Goal: Task Accomplishment & Management: Manage account settings

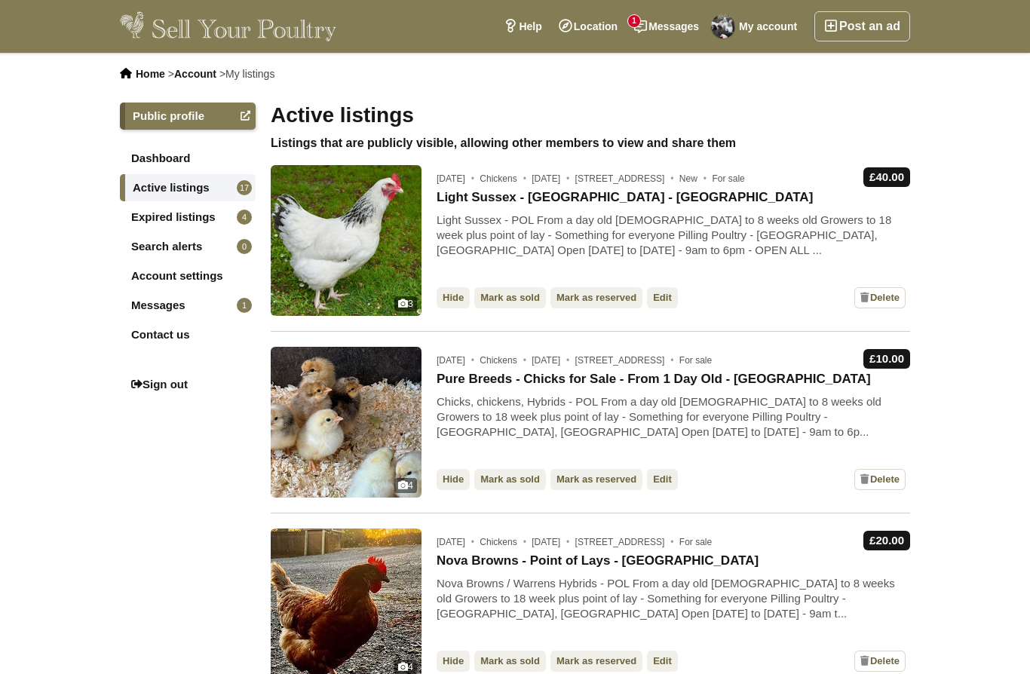
scroll to position [98, 0]
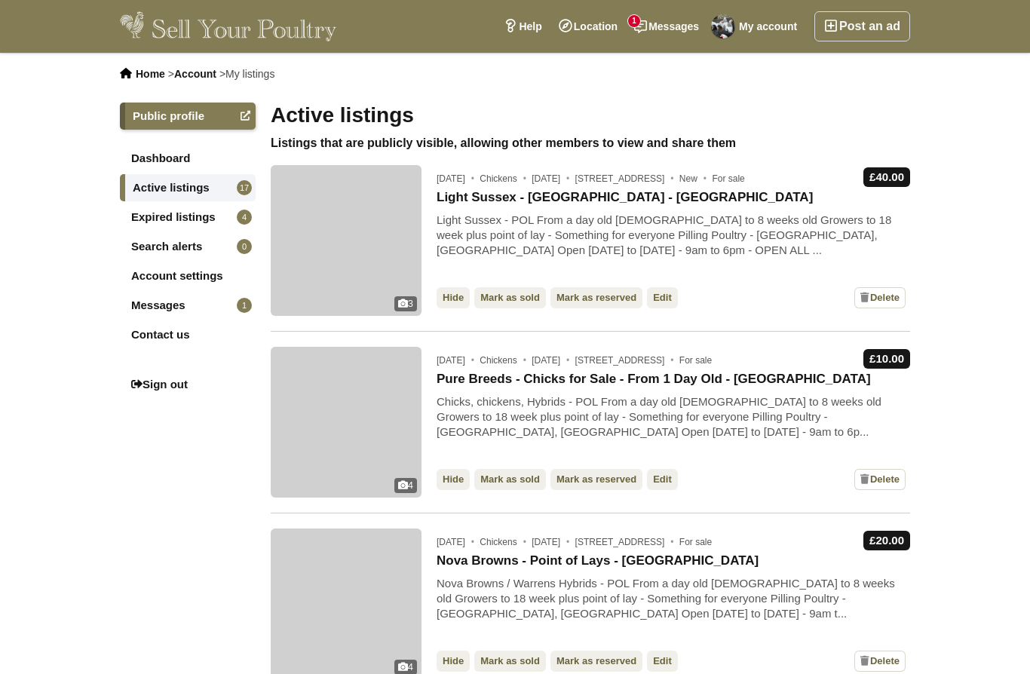
scroll to position [1277, 0]
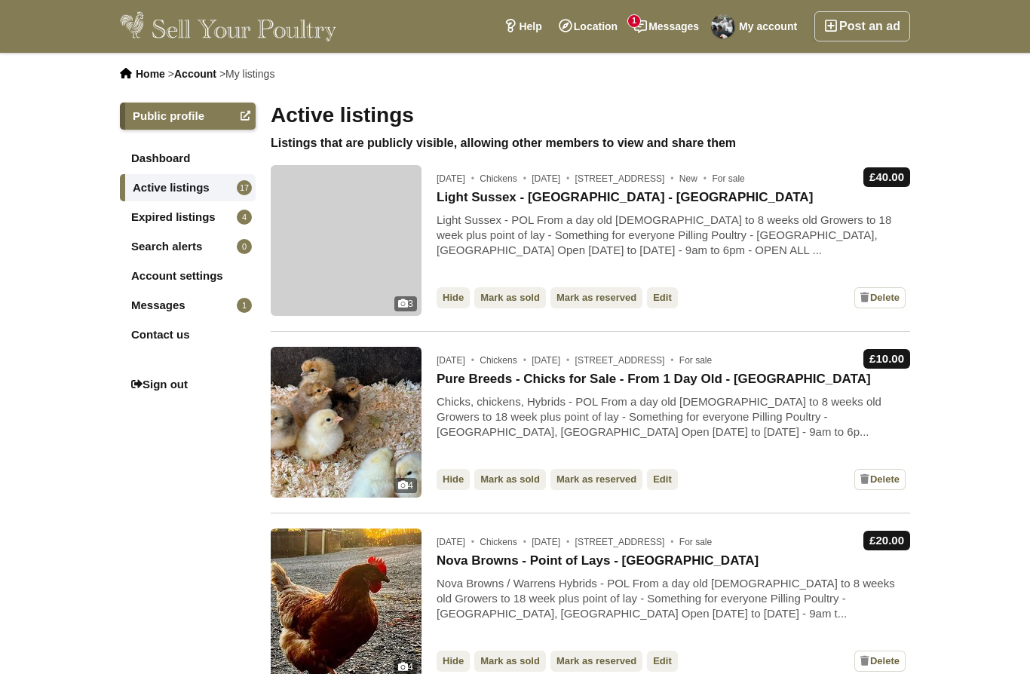
scroll to position [698, 0]
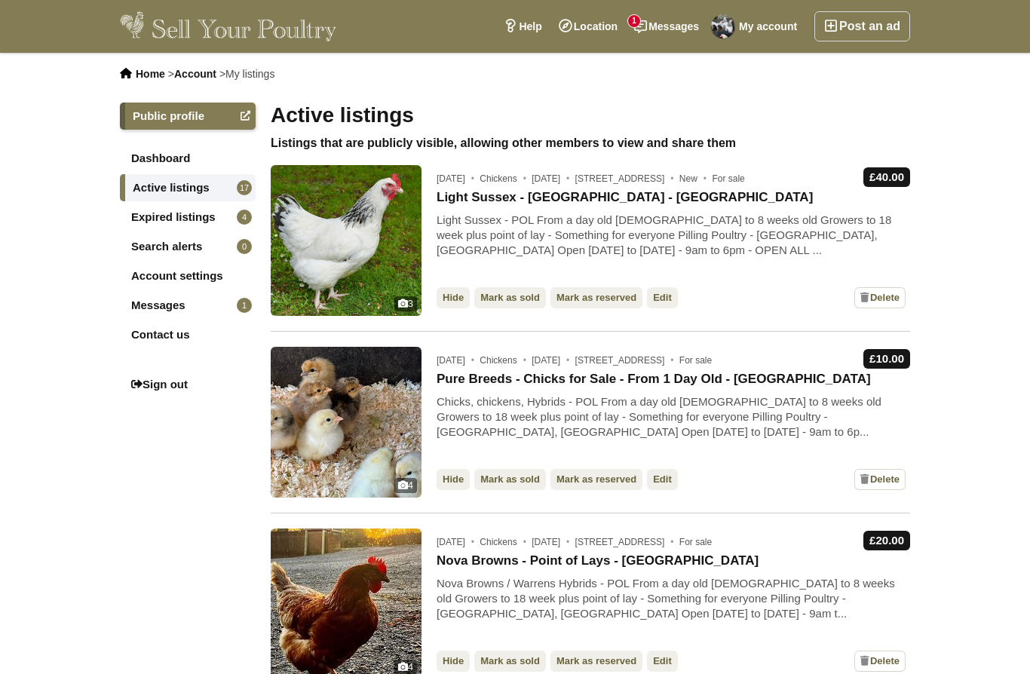
scroll to position [170, 0]
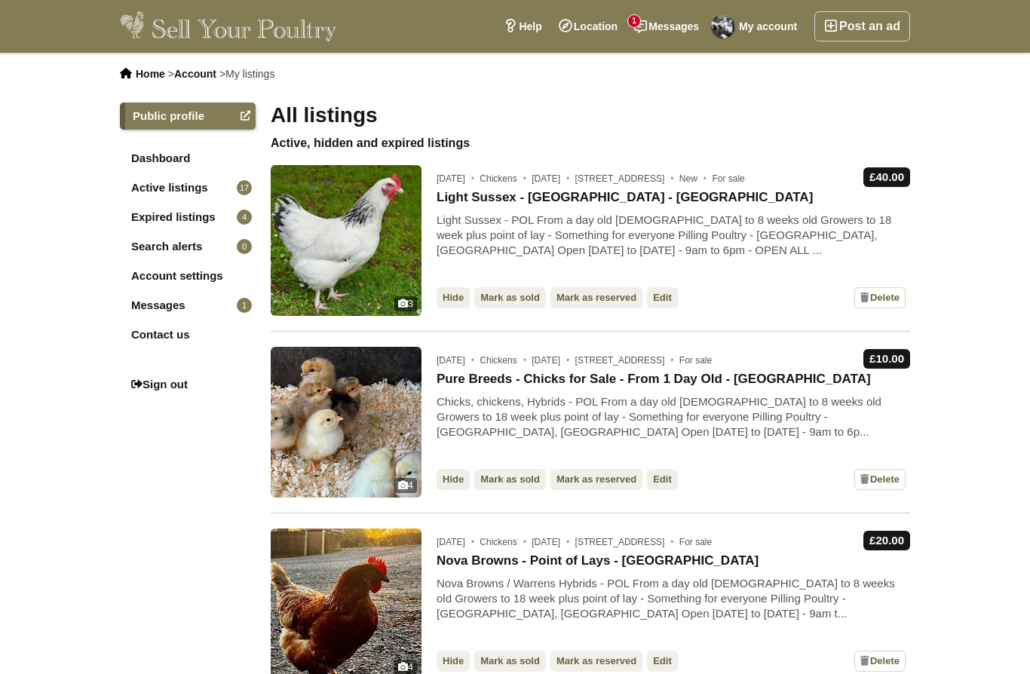
scroll to position [98, 0]
